Goal: Task Accomplishment & Management: Manage account settings

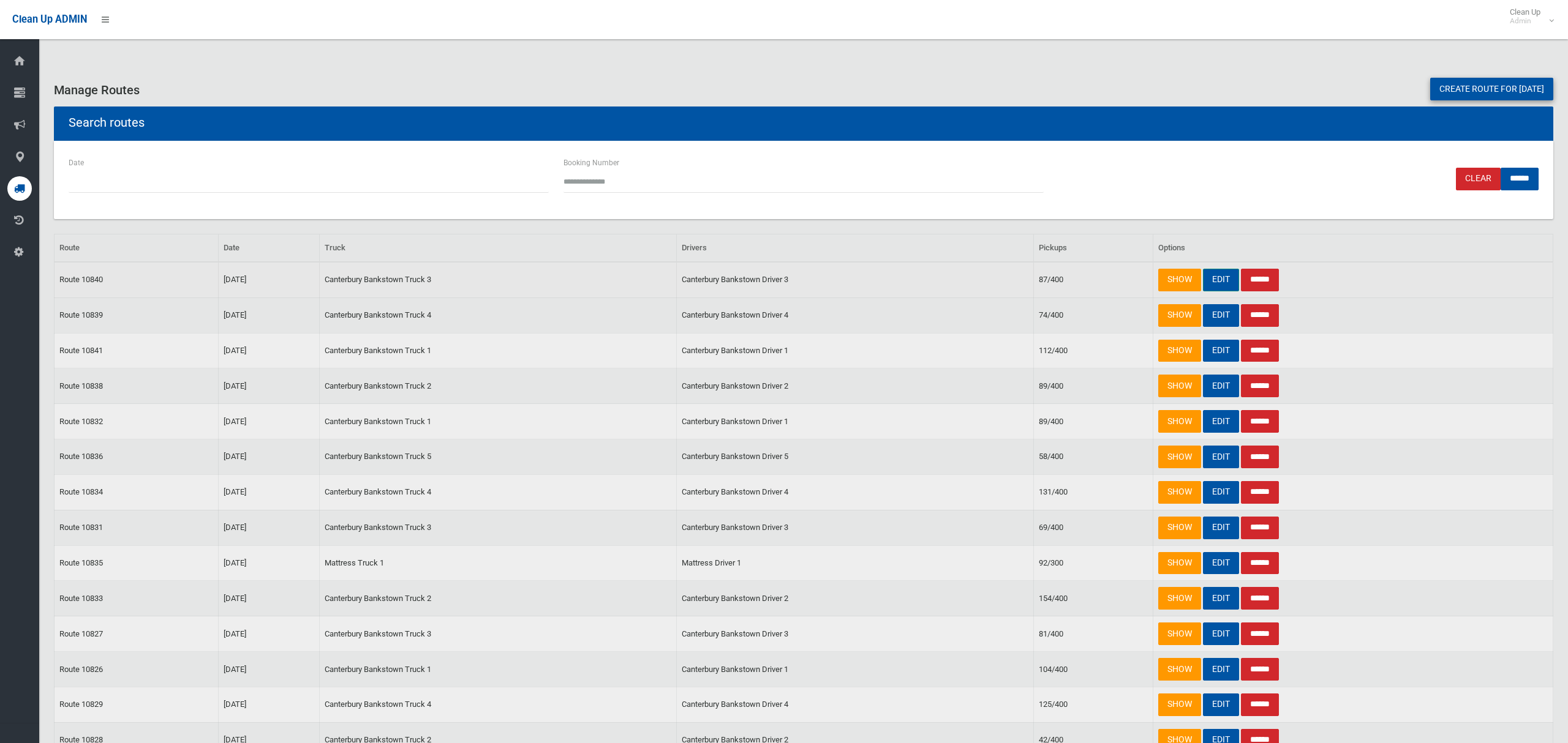
click at [1217, 282] on link "EDIT" at bounding box center [1221, 280] width 36 height 23
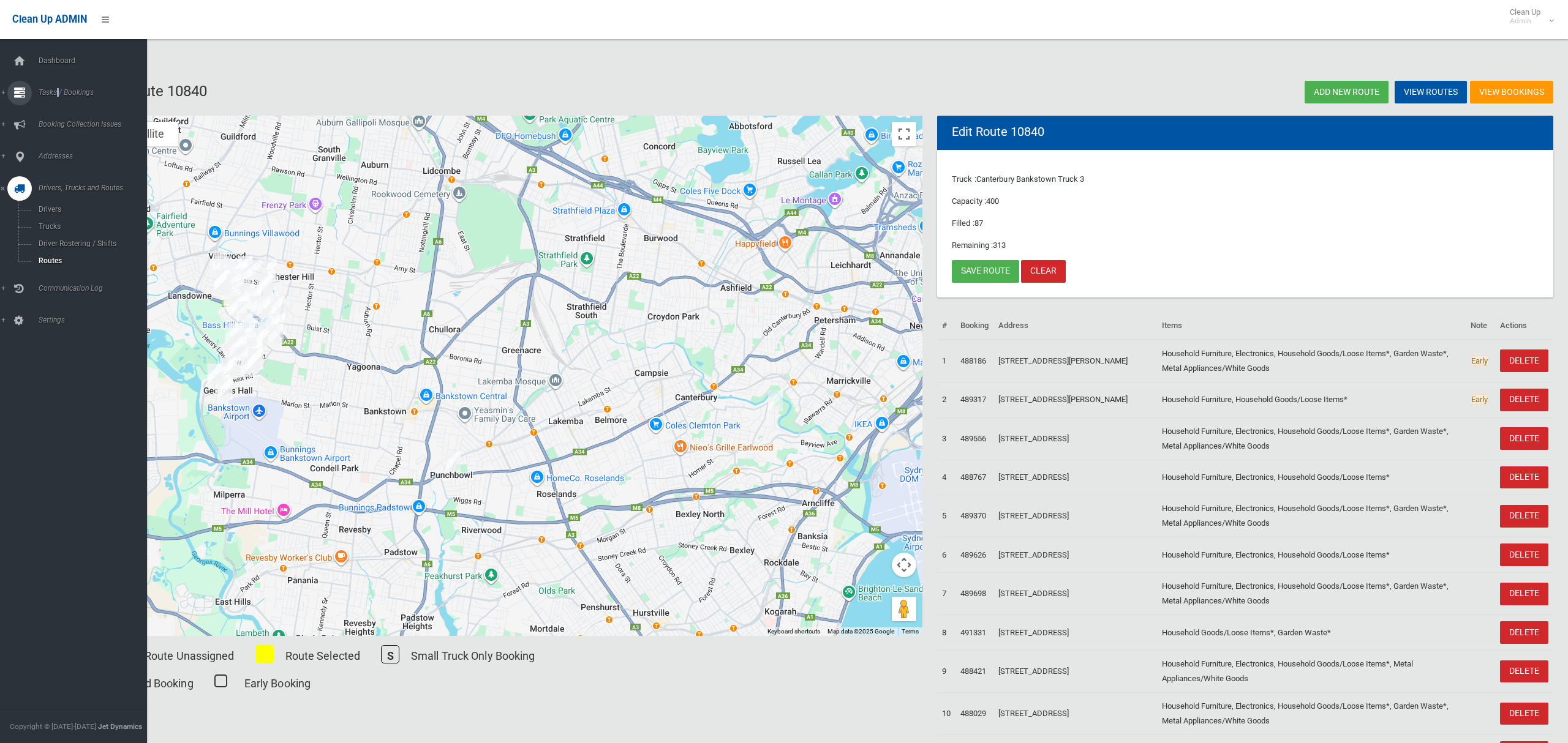
click at [58, 89] on span "Tasks / Bookings" at bounding box center [91, 93] width 112 height 8
click at [61, 181] on span "Search" at bounding box center [86, 182] width 102 height 8
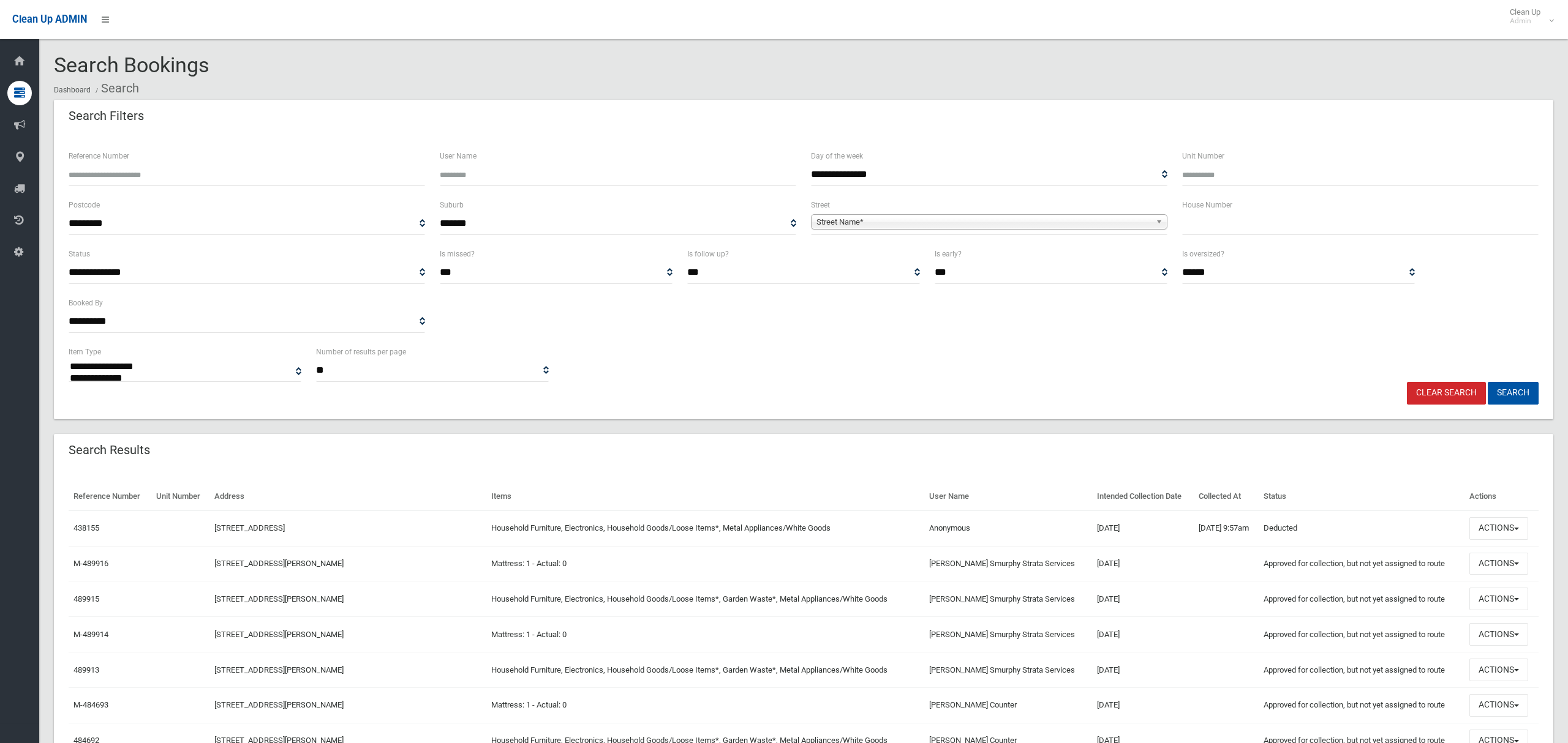
select select
click at [1226, 222] on input "text" at bounding box center [1360, 224] width 356 height 23
type input "****"
click at [906, 224] on span "Street Name*" at bounding box center [984, 222] width 334 height 15
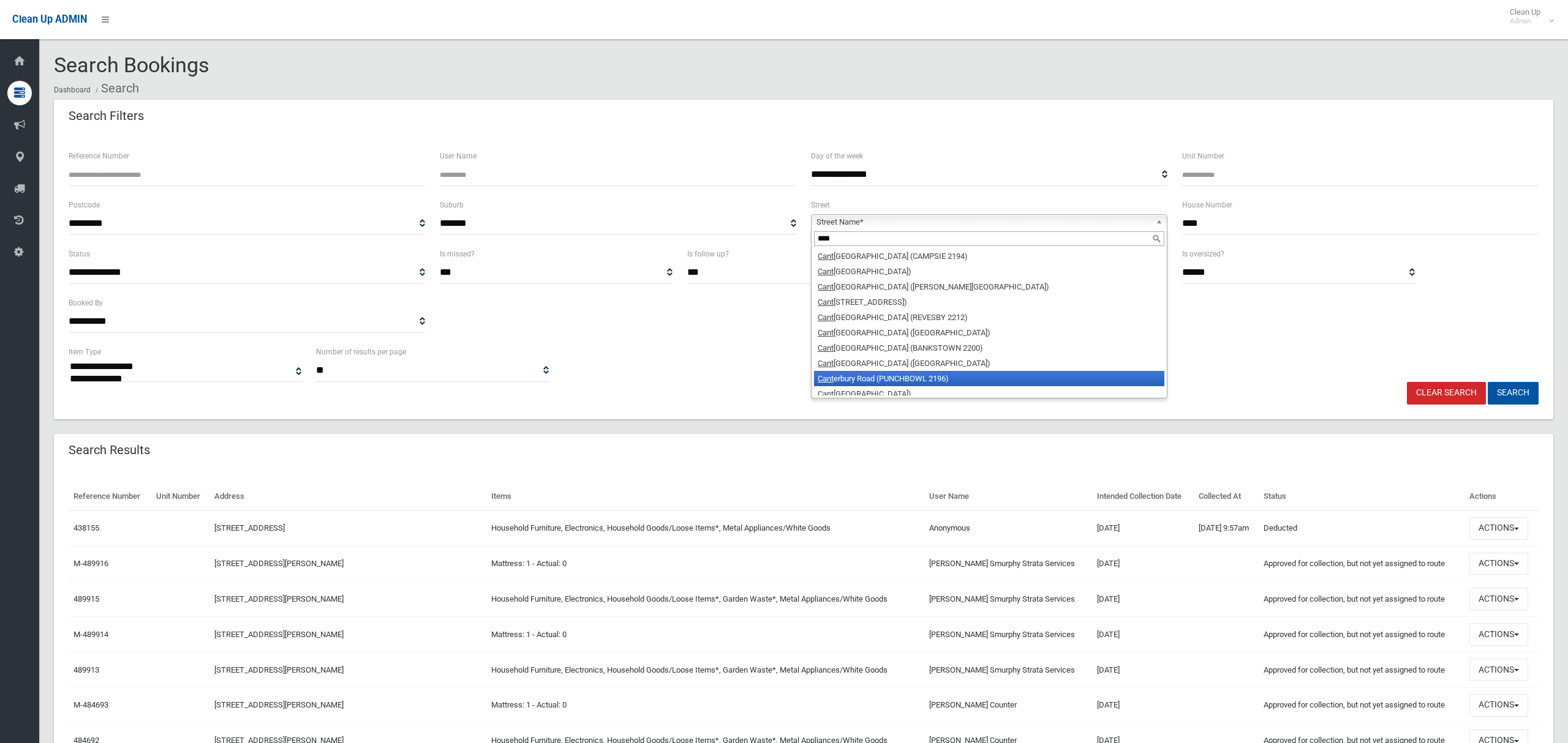
type input "****"
click at [922, 380] on li "Cant erbury Road (PUNCHBOWL 2196)" at bounding box center [988, 378] width 350 height 15
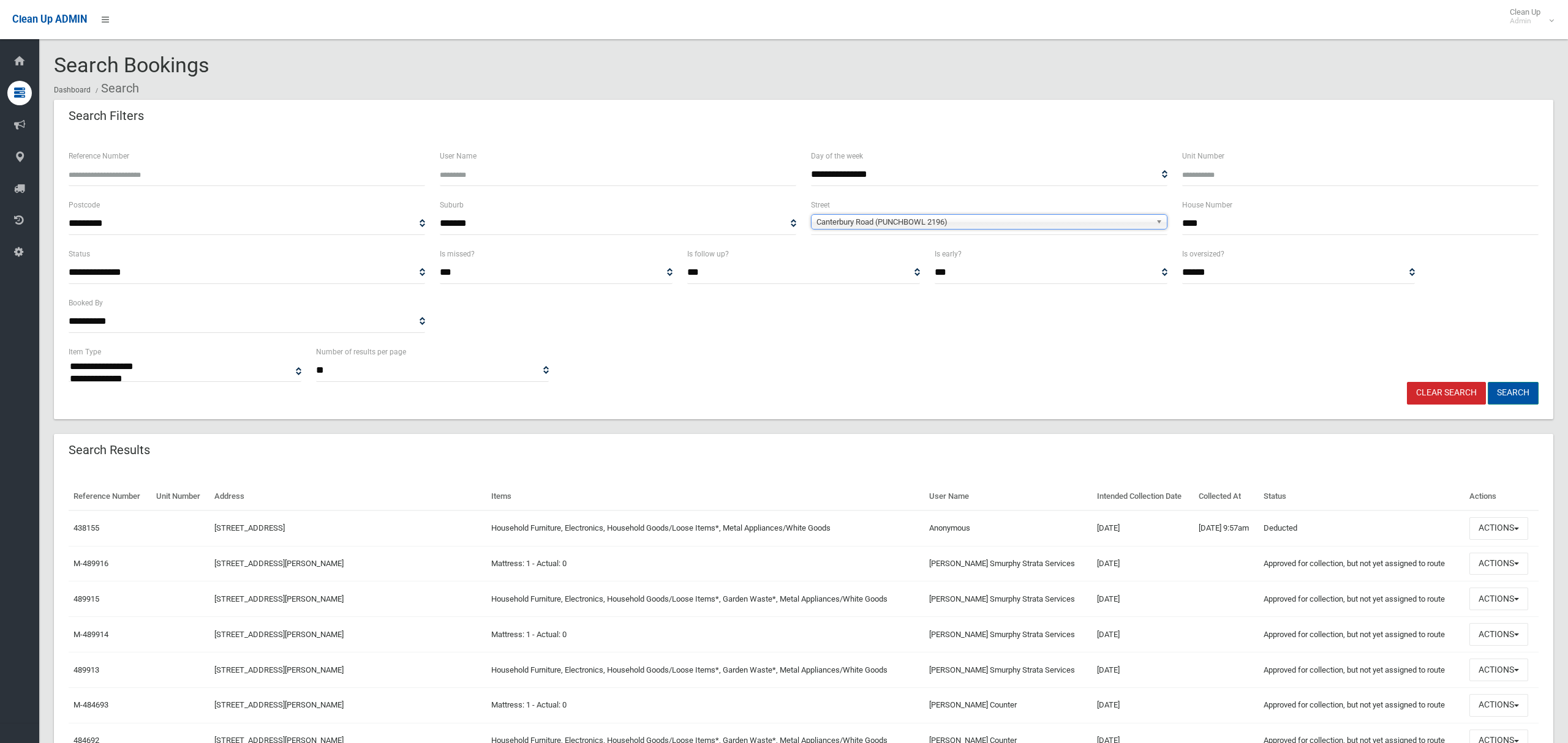
click at [1517, 394] on button "Search" at bounding box center [1513, 393] width 51 height 23
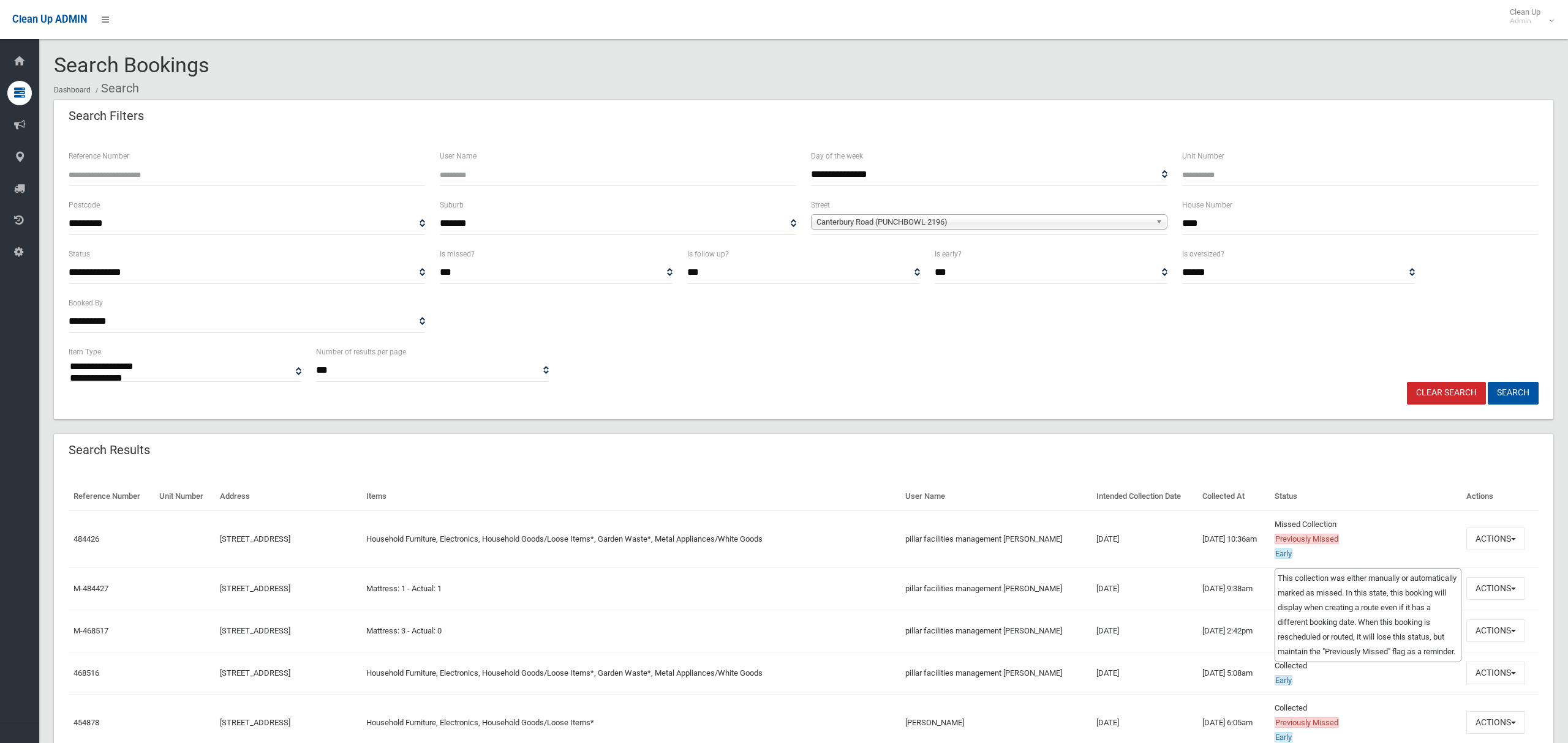
select select
click at [1490, 541] on button "Actions" at bounding box center [1495, 539] width 59 height 23
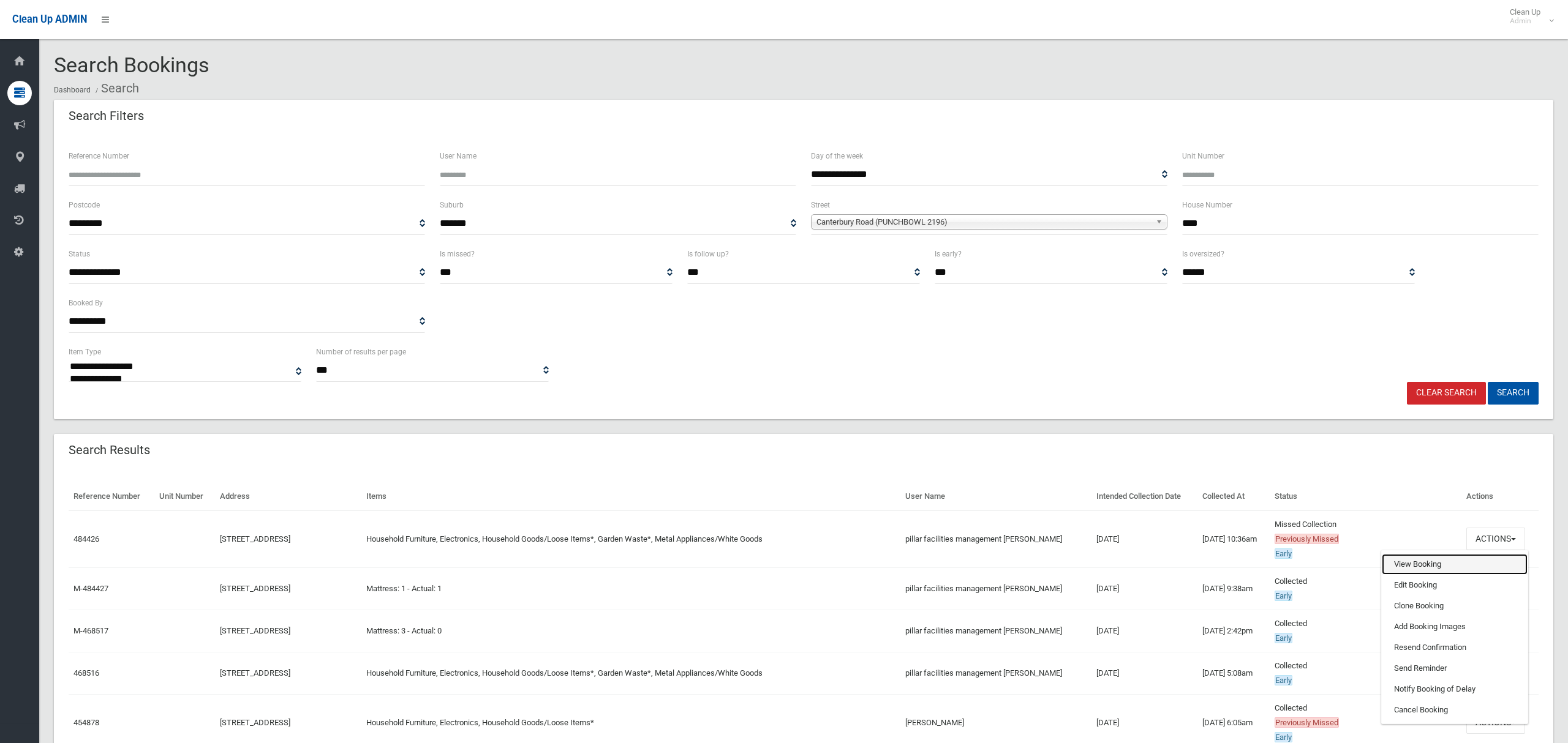
click at [1417, 565] on link "View Booking" at bounding box center [1454, 564] width 146 height 21
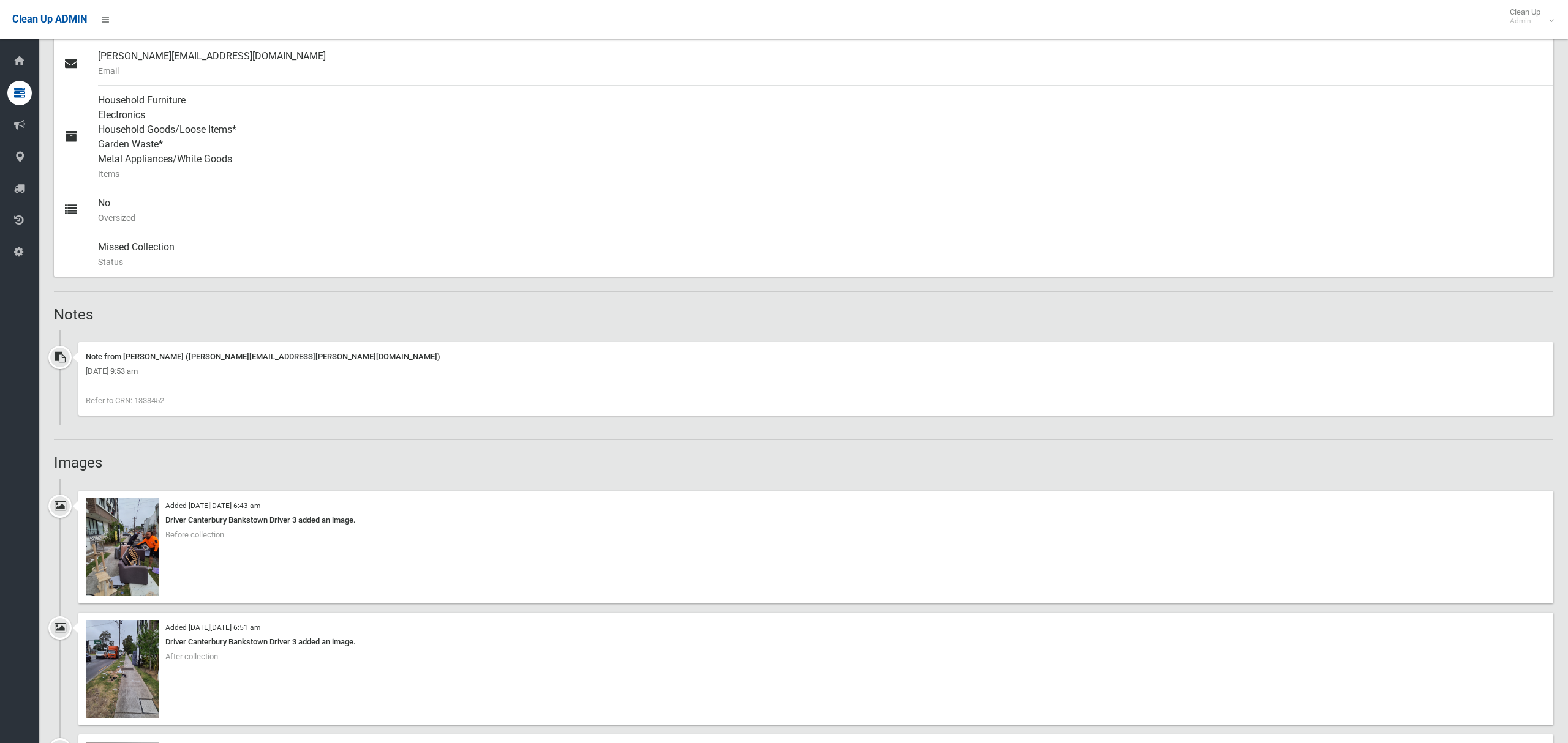
scroll to position [514, 0]
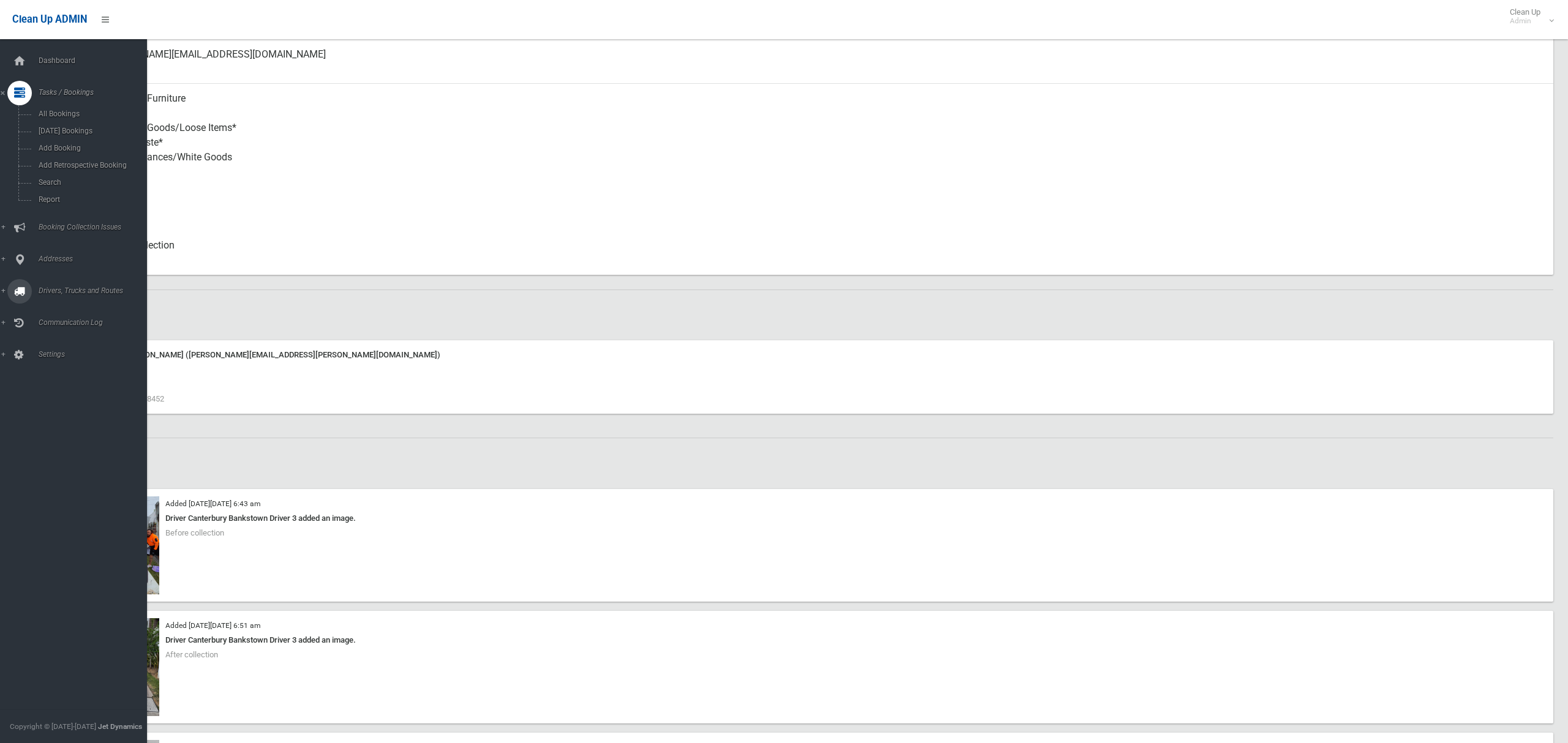
click at [58, 289] on span "Drivers, Trucks and Routes" at bounding box center [91, 291] width 112 height 8
click at [52, 261] on span "Routes" at bounding box center [86, 261] width 102 height 8
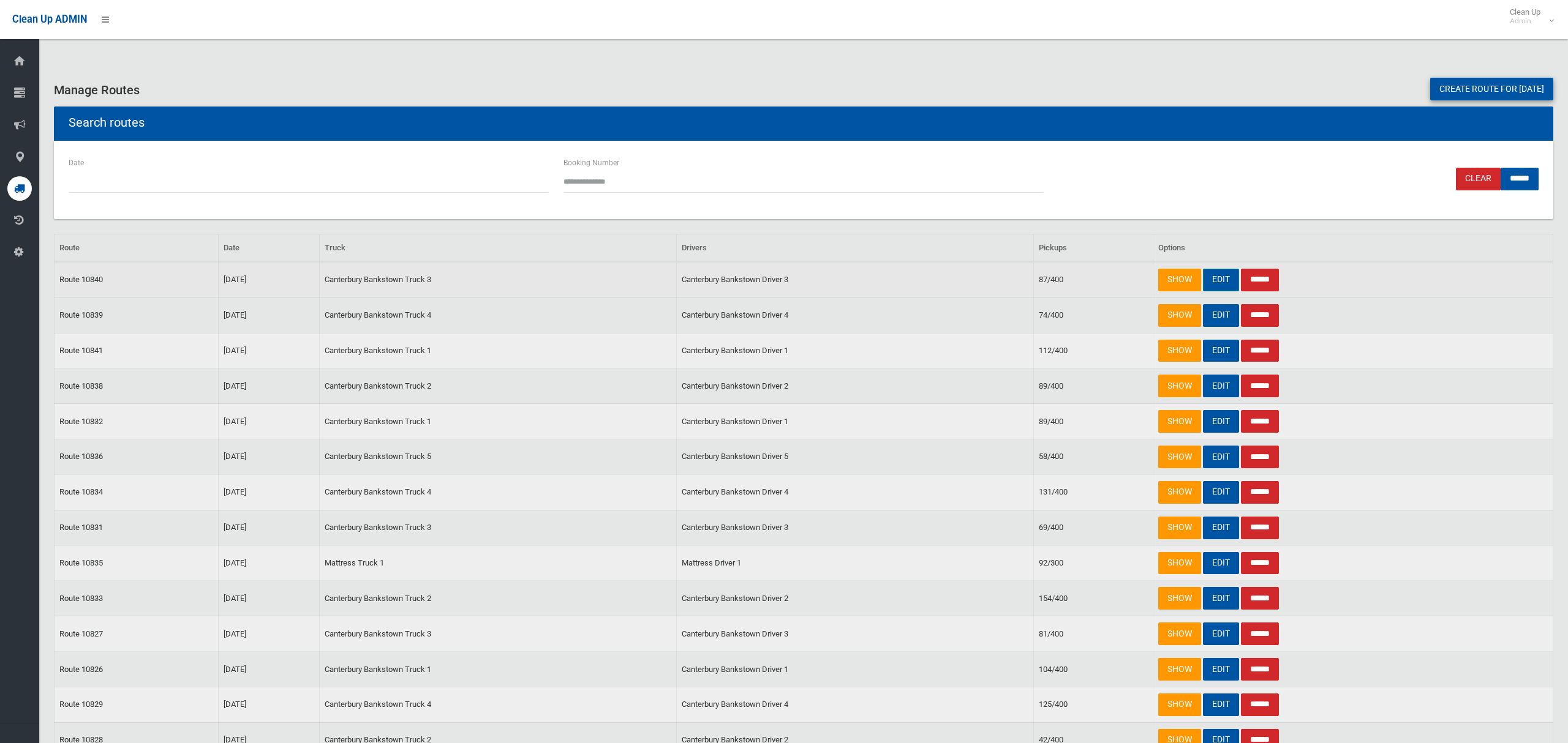
click at [1212, 277] on link "EDIT" at bounding box center [1221, 280] width 36 height 23
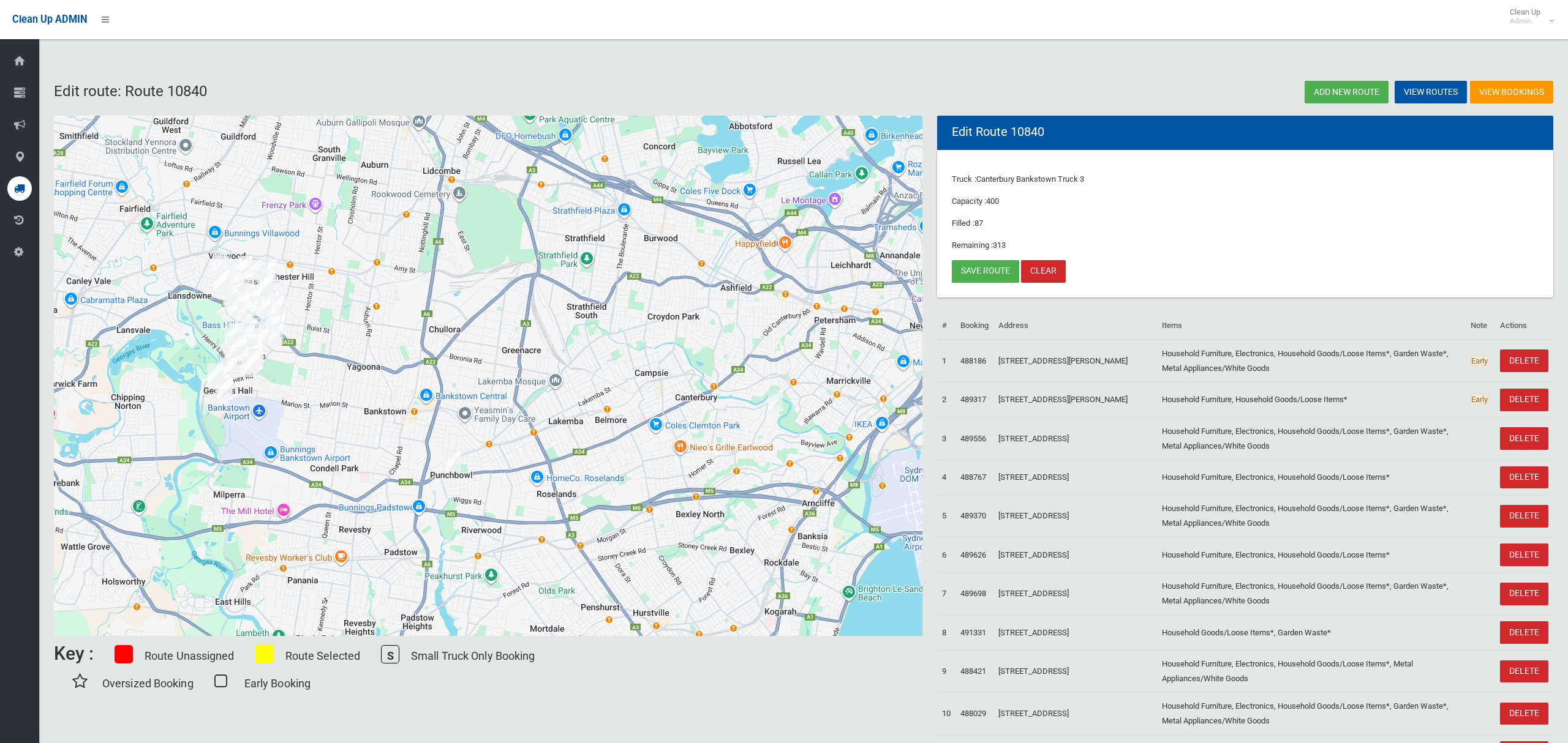
click at [452, 459] on img "1562 Canterbury Road, PUNCHBOWL NSW 2196" at bounding box center [452, 461] width 24 height 30
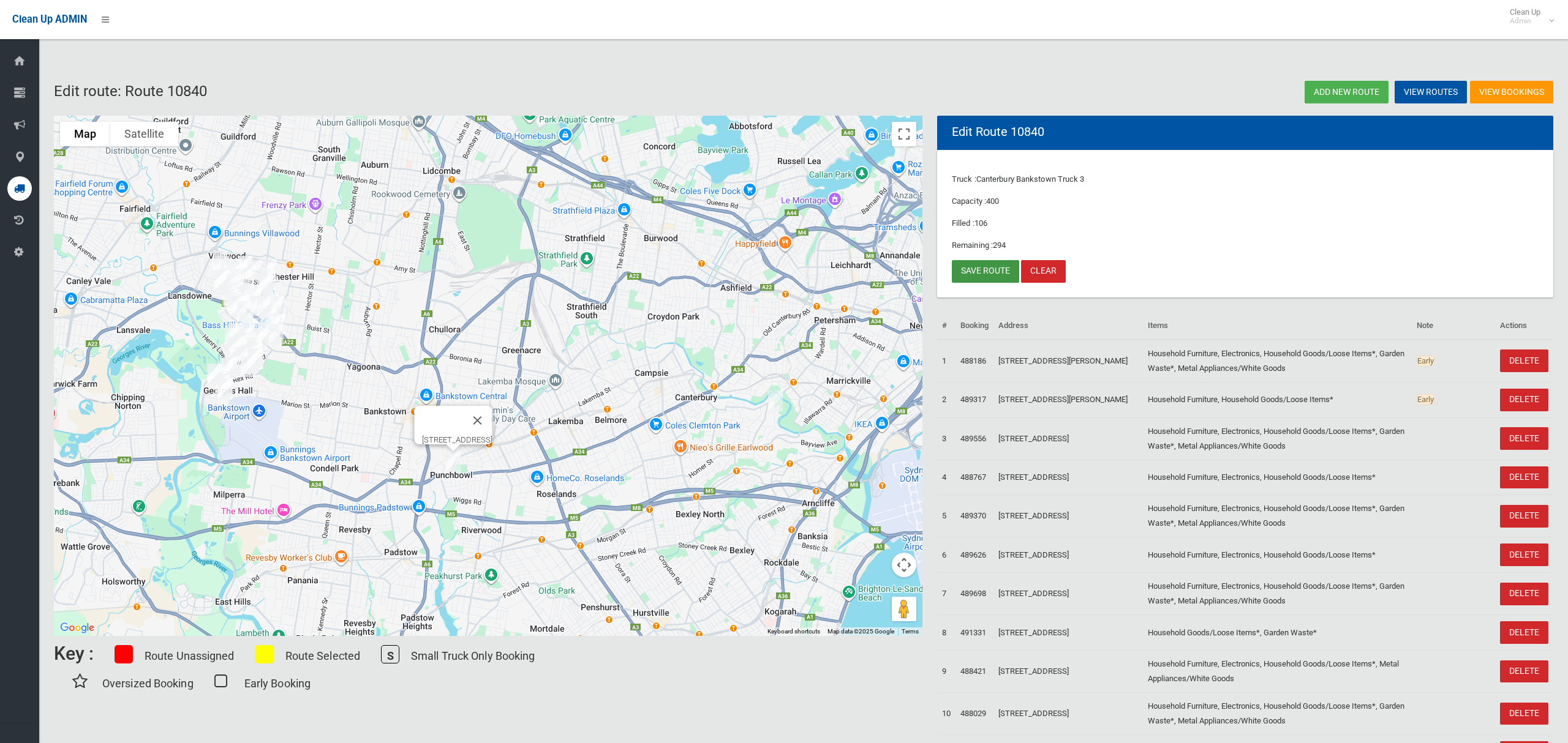
click at [986, 272] on link "Save route" at bounding box center [986, 271] width 68 height 23
click at [776, 406] on img "2 Pomroy Avenue, EARLWOOD NSW 2206" at bounding box center [775, 401] width 24 height 30
click at [772, 403] on img "2 Pomroy Avenue, EARLWOOD NSW 2206" at bounding box center [775, 401] width 24 height 30
click at [989, 271] on link "Save route" at bounding box center [986, 271] width 68 height 23
click at [1533, 23] on small "Admin" at bounding box center [1525, 21] width 30 height 9
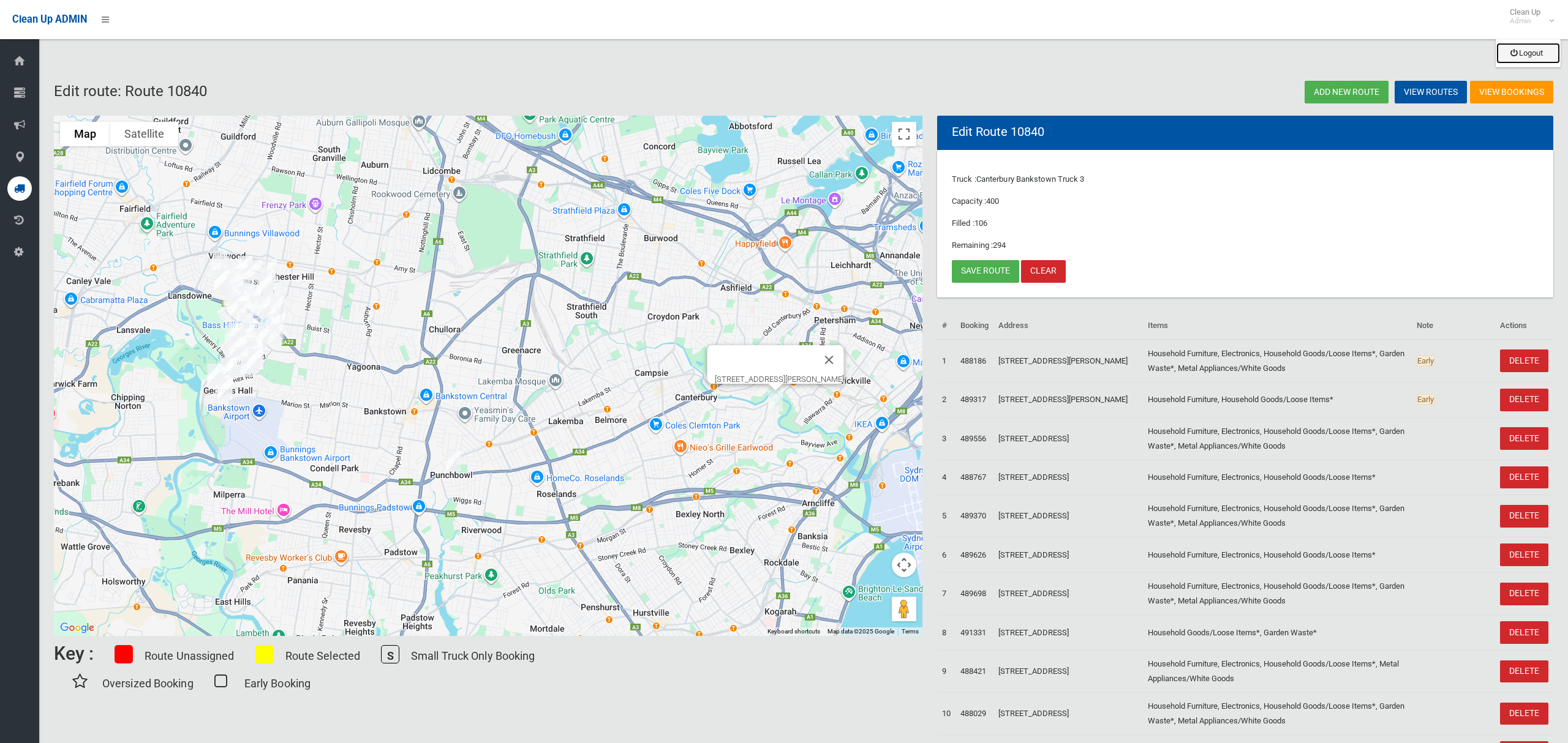
click at [1531, 51] on link "Logout" at bounding box center [1528, 53] width 64 height 21
